Goal: Communication & Community: Ask a question

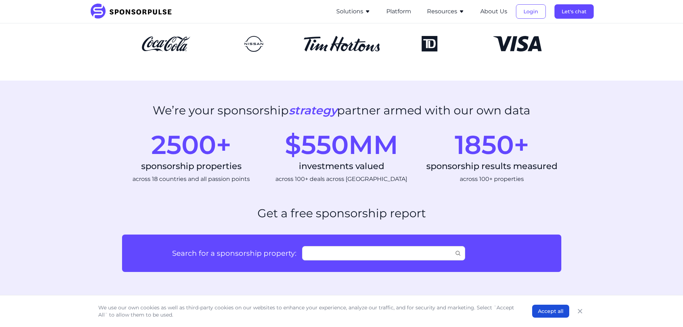
scroll to position [108, 0]
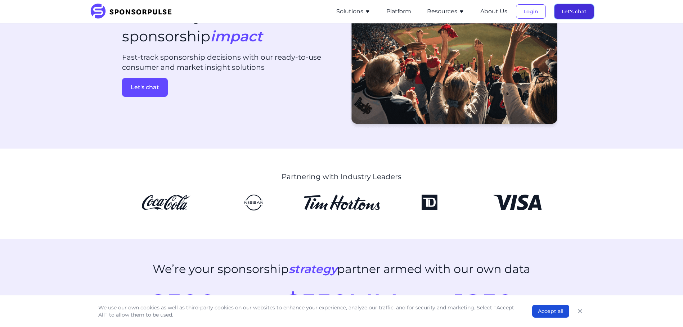
click at [568, 13] on button "Let's chat" at bounding box center [574, 11] width 39 height 14
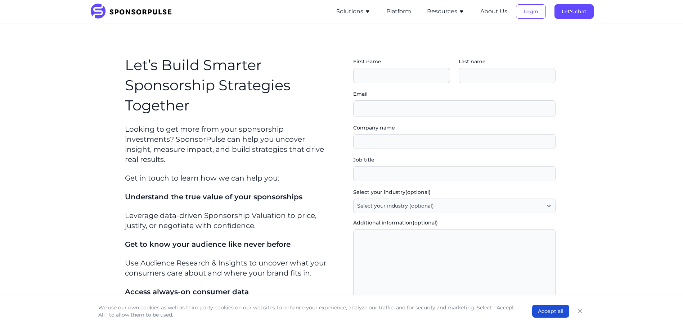
click at [389, 84] on div "First name Last name" at bounding box center [454, 74] width 202 height 32
click at [387, 77] on input "First name" at bounding box center [401, 75] width 97 height 15
type input "[PERSON_NAME]"
type input "Bass"
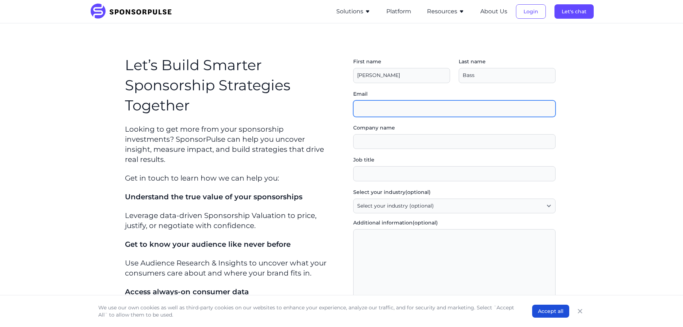
type input "[PERSON_NAME][EMAIL_ADDRESS][DOMAIN_NAME]"
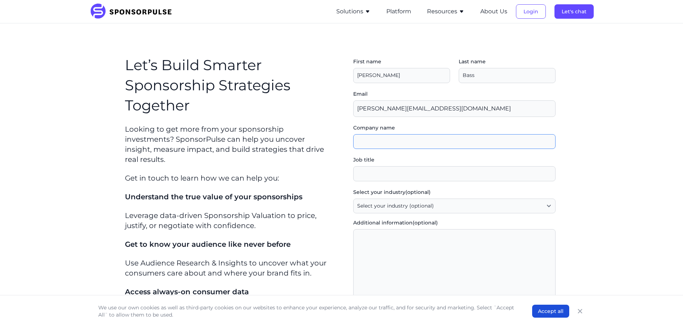
click at [436, 138] on input "Company name" at bounding box center [454, 141] width 202 height 15
type input "Everton Football Club"
click at [428, 175] on input "Job title" at bounding box center [454, 173] width 202 height 15
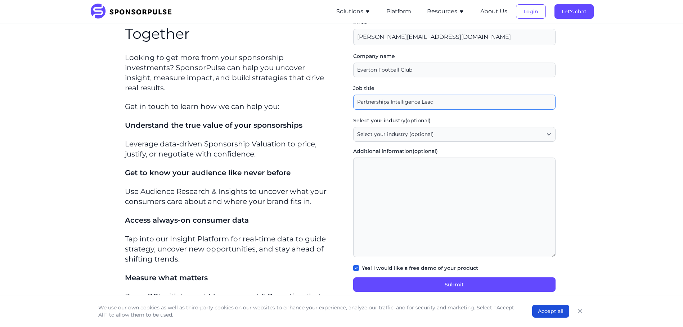
scroll to position [72, 0]
type input "Partnerships Intelligence Lead"
click at [596, 188] on section "Let’s Build Smarter Sponsorship Strategies Together Looking to get more from yo…" at bounding box center [341, 149] width 683 height 396
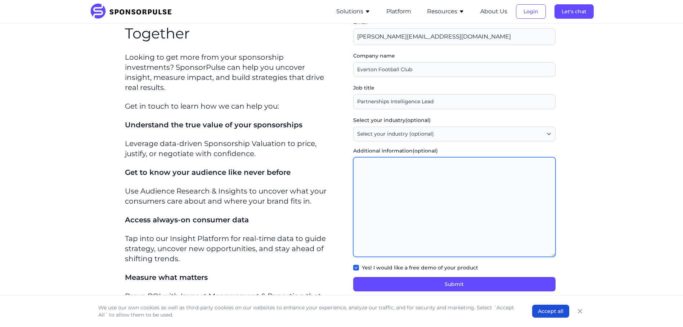
click at [411, 183] on textarea "Additional information (optional)" at bounding box center [454, 207] width 202 height 100
click at [540, 166] on textarea "looking at platforms which can complement our survey results from our CRM datab…" at bounding box center [454, 207] width 202 height 100
click at [476, 164] on textarea "looking at platforms which can complement our survey results from our CRM datab…" at bounding box center [454, 207] width 202 height 100
click at [476, 163] on textarea "looking at platforms which can complement our survey results from our CRM datab…" at bounding box center [454, 207] width 202 height 100
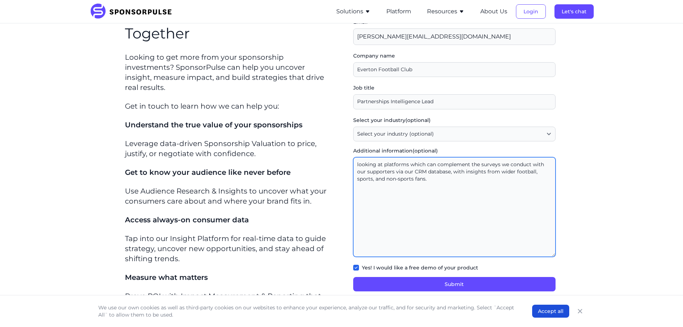
click at [361, 165] on textarea "looking at platforms which can complement the surveys we conduct with our suppo…" at bounding box center [454, 207] width 202 height 100
click at [440, 183] on textarea "We are looking at platforms which can complement the surveys we conduct with ou…" at bounding box center [454, 207] width 202 height 100
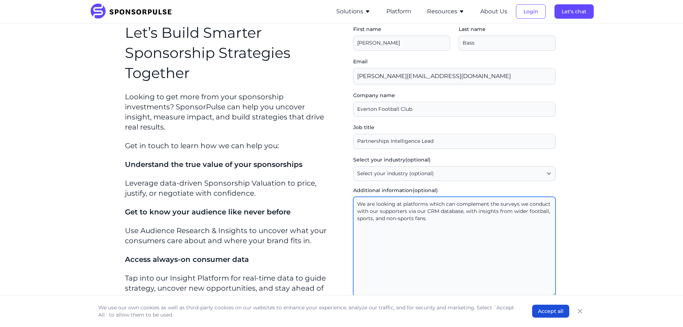
scroll to position [108, 0]
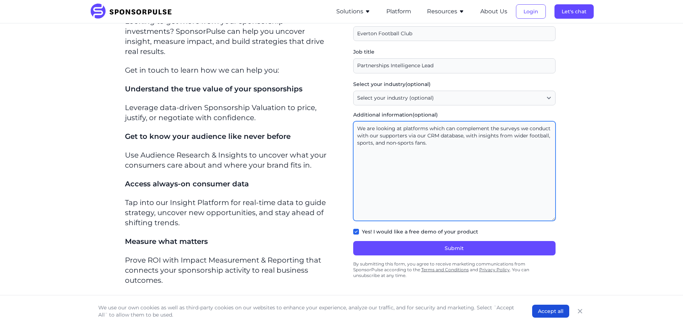
type textarea "We are looking at platforms which can complement the surveys we conduct with ou…"
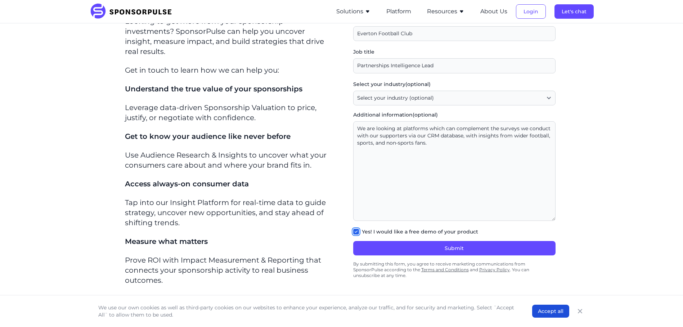
click at [359, 233] on input "Yes! I would like a free demo of your product" at bounding box center [356, 232] width 6 height 6
checkbox input "false"
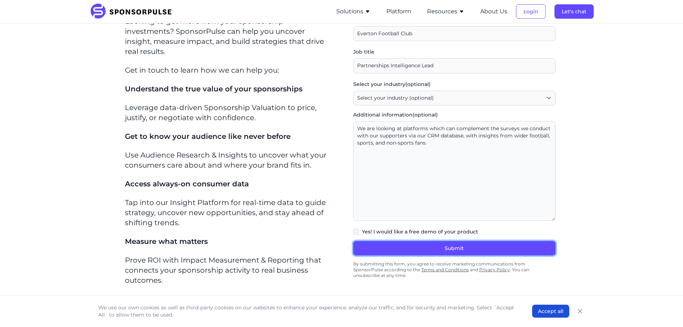
click at [421, 251] on button "Submit" at bounding box center [454, 248] width 202 height 14
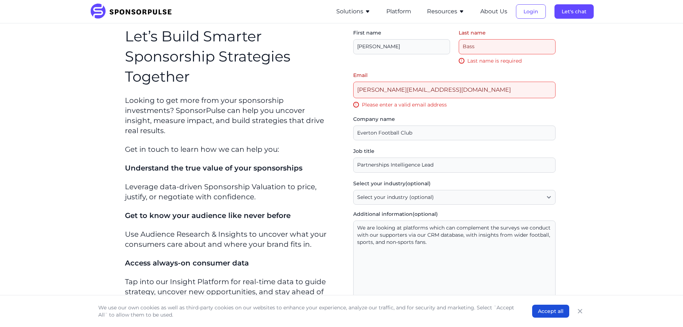
scroll to position [16, 0]
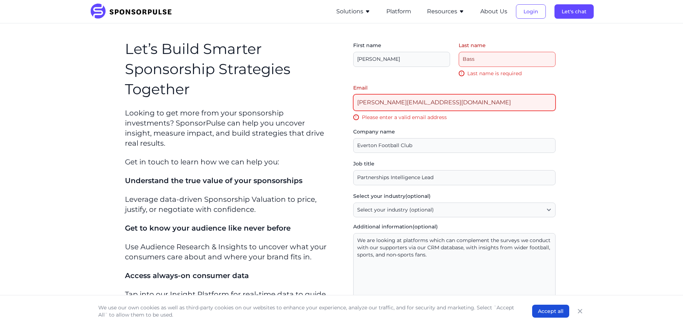
click at [468, 99] on input "[PERSON_NAME][EMAIL_ADDRESS][DOMAIN_NAME]" at bounding box center [454, 102] width 202 height 17
click at [476, 131] on div "Company name" at bounding box center [454, 140] width 202 height 25
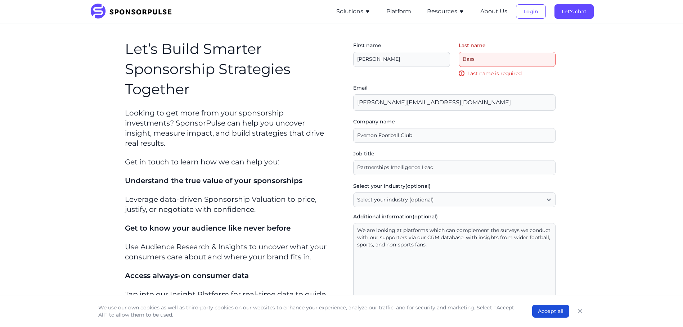
click at [505, 58] on input "Last name" at bounding box center [507, 59] width 97 height 15
drag, startPoint x: 669, startPoint y: 127, endPoint x: 641, endPoint y: 124, distance: 28.6
click at [667, 127] on section "Let’s Build Smarter Sponsorship Strategies Together Looking to get more from yo…" at bounding box center [341, 209] width 683 height 405
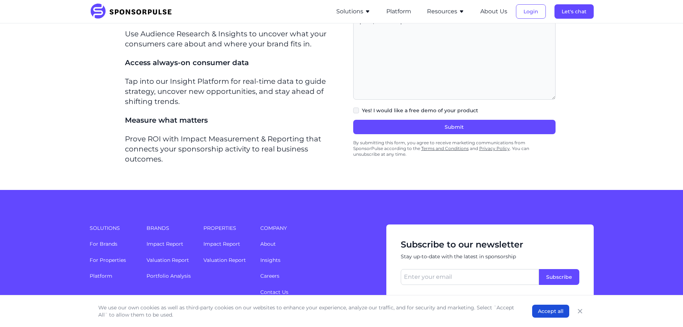
scroll to position [268, 0]
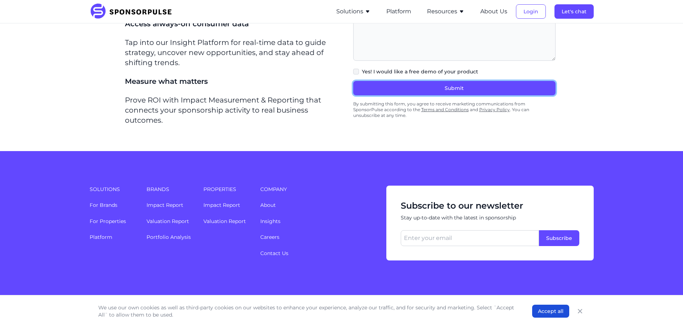
click at [488, 91] on button "Submit" at bounding box center [454, 88] width 202 height 14
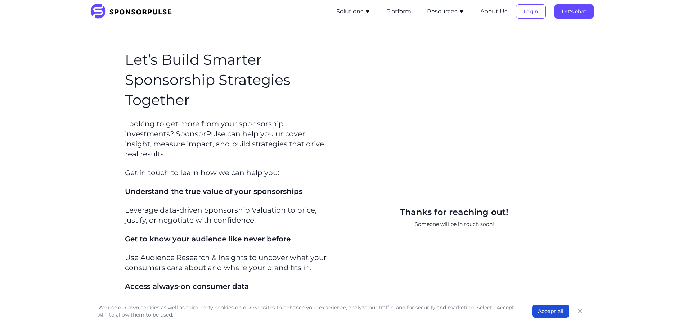
scroll to position [0, 0]
